Goal: Task Accomplishment & Management: Manage account settings

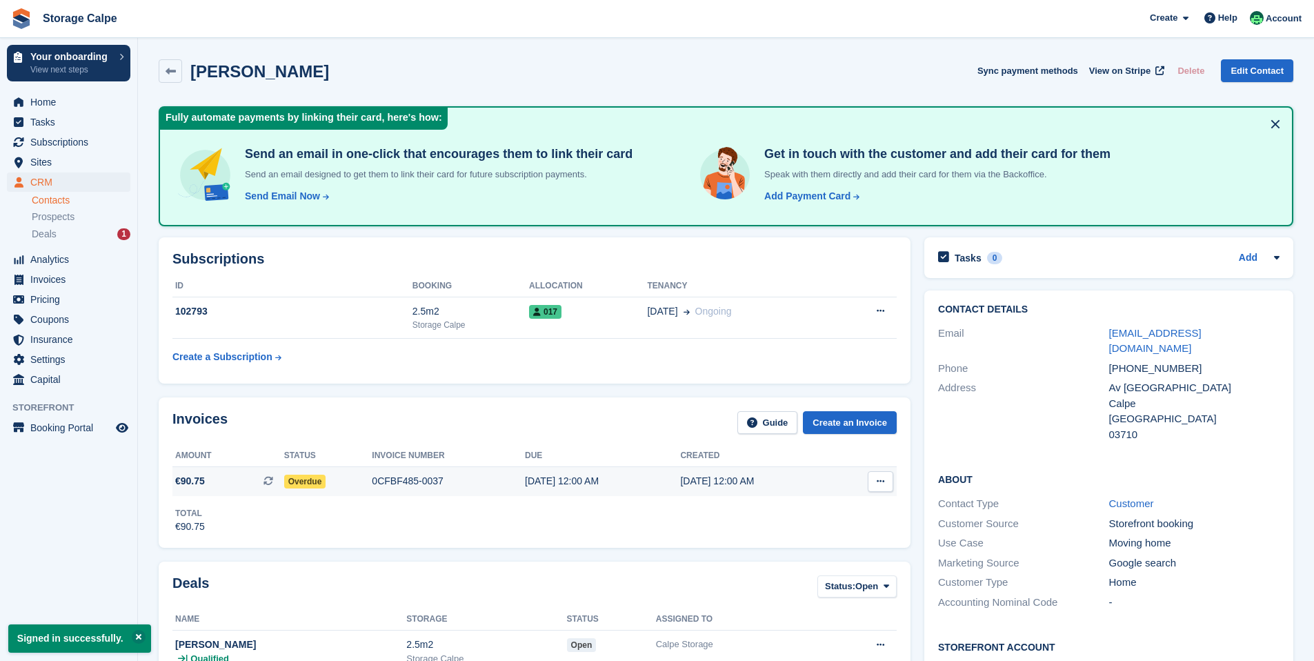
click at [886, 479] on button at bounding box center [880, 481] width 26 height 21
click at [658, 530] on div "Total €90.75" at bounding box center [534, 515] width 724 height 38
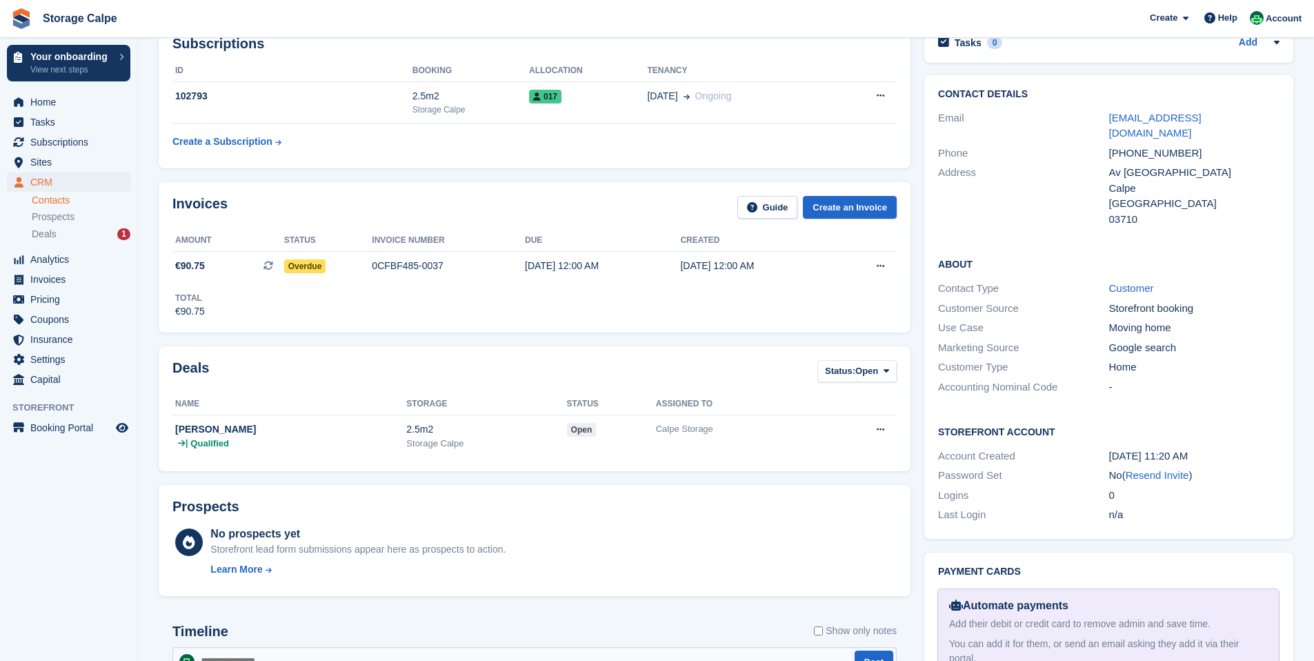
scroll to position [221, 0]
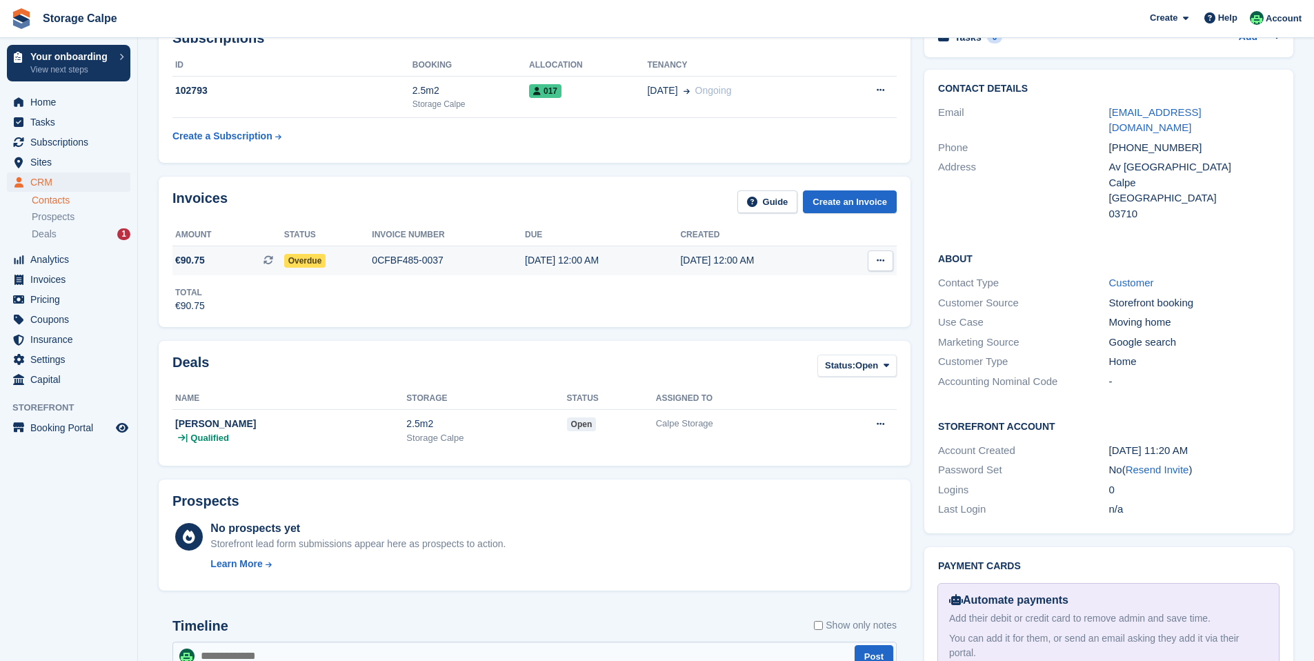
click at [301, 259] on span "Overdue" at bounding box center [305, 261] width 42 height 14
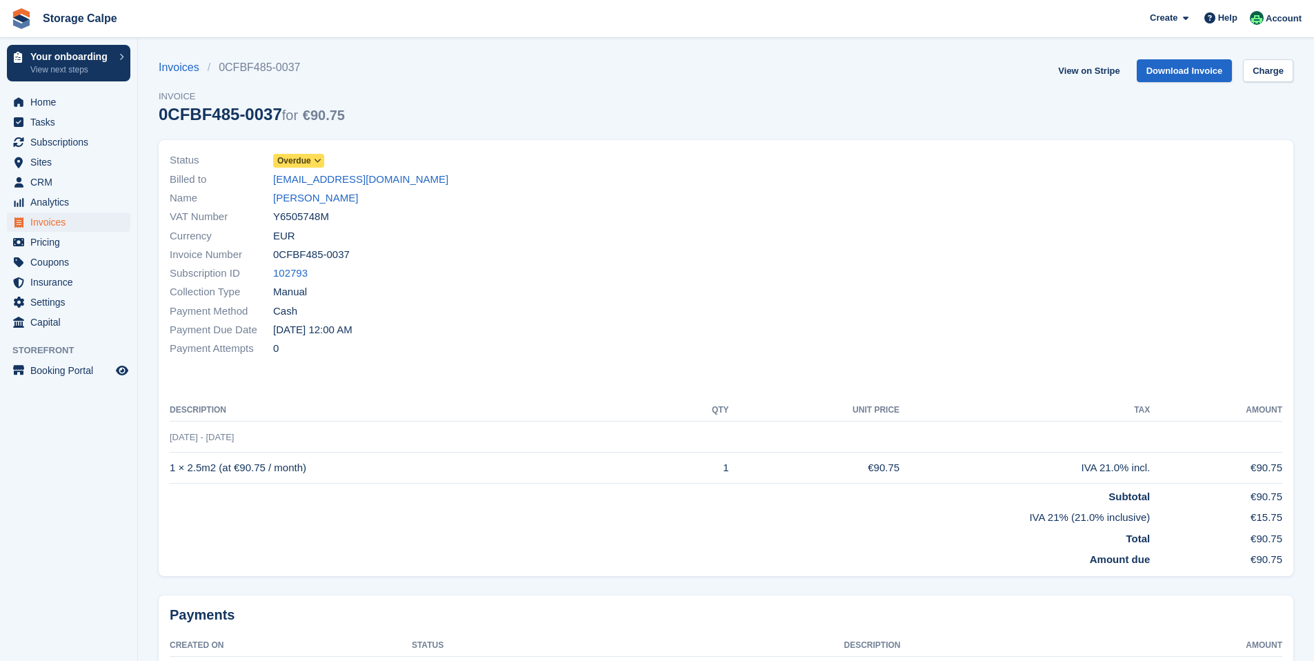
click at [301, 156] on span "Overdue" at bounding box center [294, 160] width 34 height 12
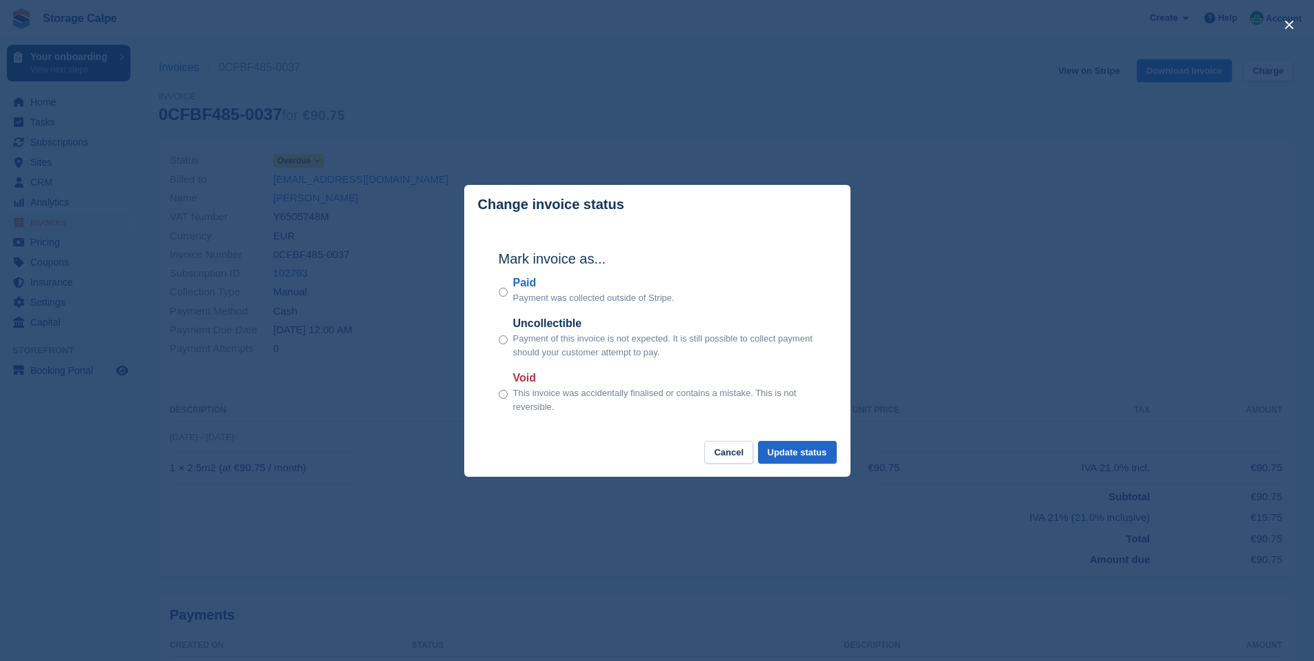
click at [507, 290] on div "Paid Payment was collected outside of Stripe." at bounding box center [657, 289] width 317 height 30
click at [793, 460] on button "Update status" at bounding box center [797, 452] width 79 height 23
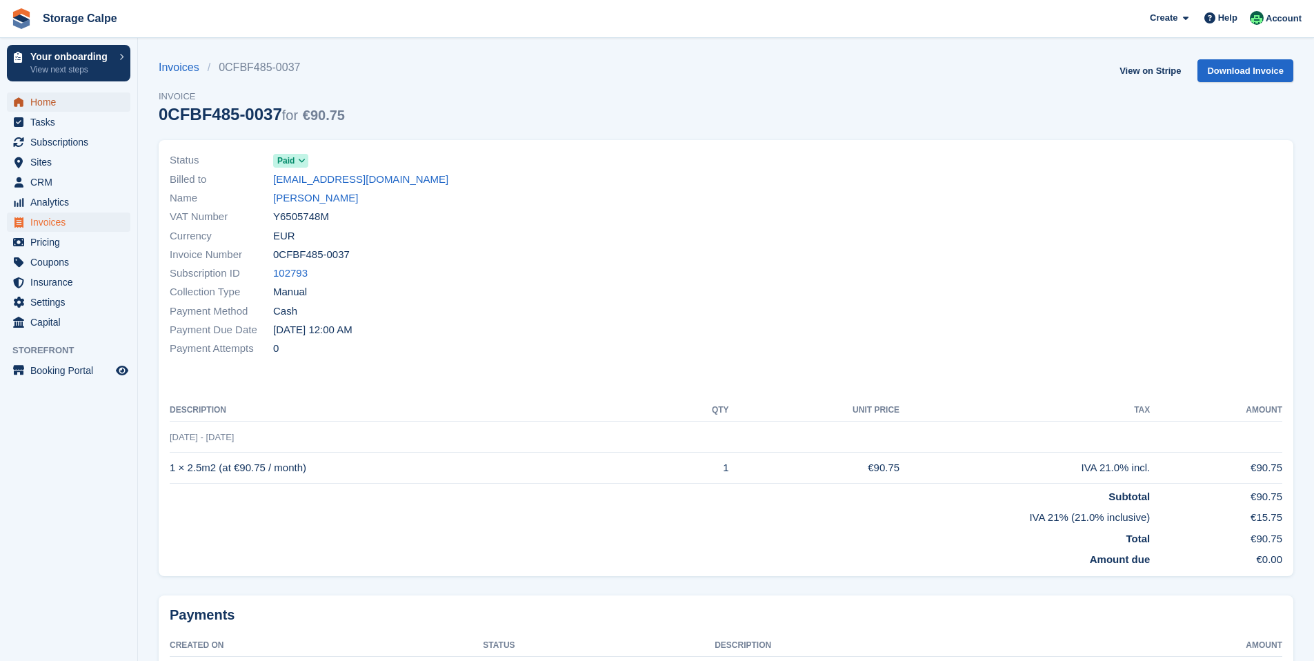
click at [26, 106] on span "menu" at bounding box center [18, 102] width 17 height 17
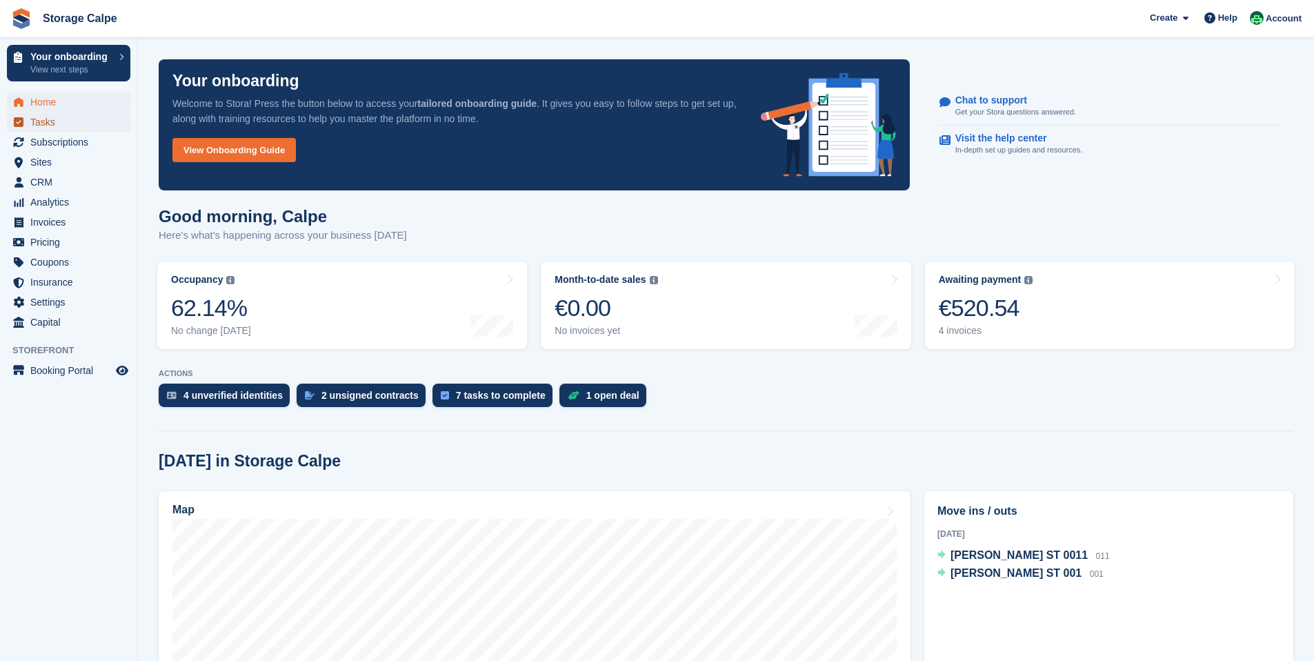
click at [58, 127] on span "Tasks" at bounding box center [71, 121] width 83 height 19
